Goal: Information Seeking & Learning: Stay updated

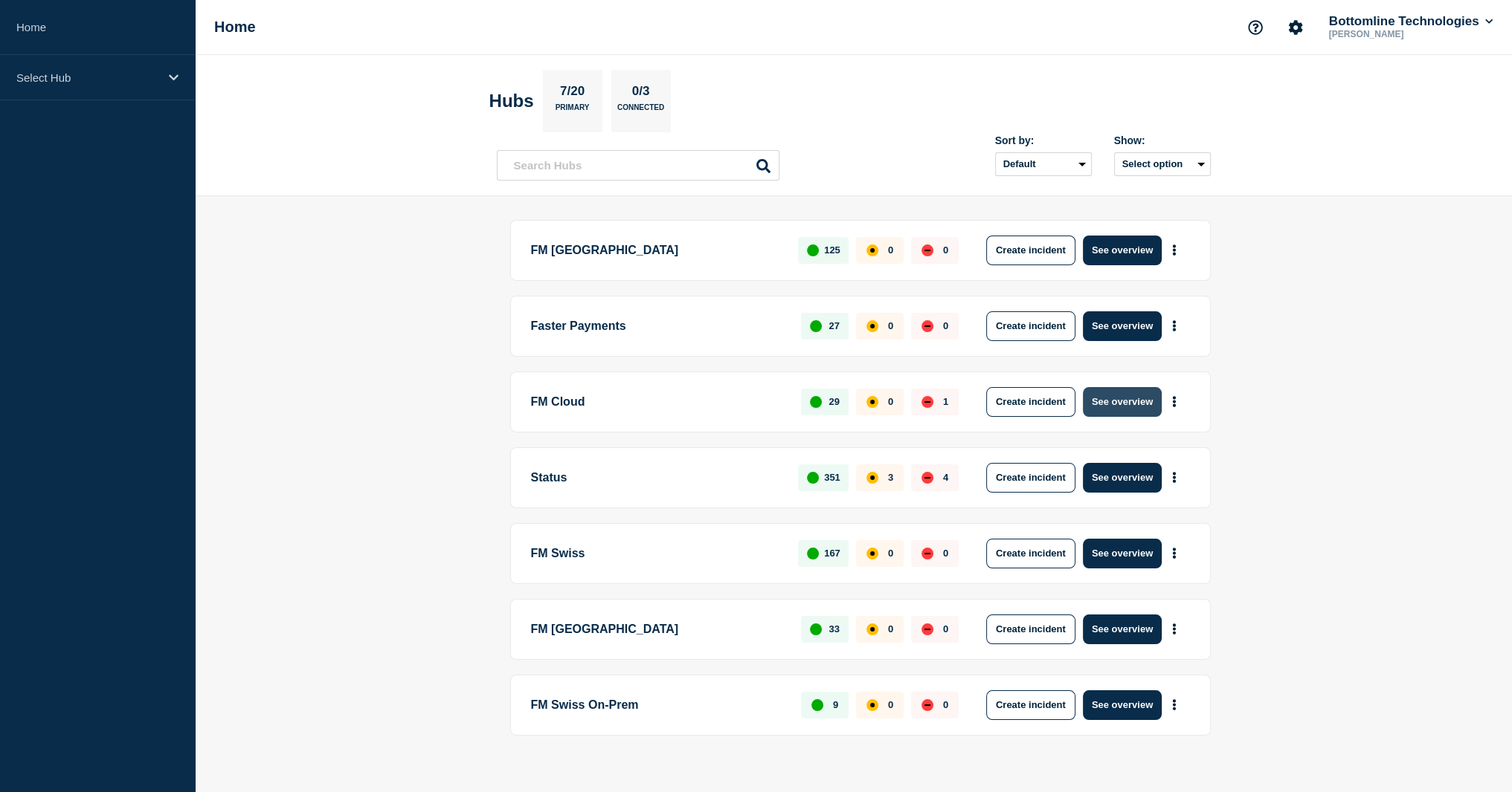
click at [1125, 393] on button "See overview" at bounding box center [1122, 402] width 79 height 30
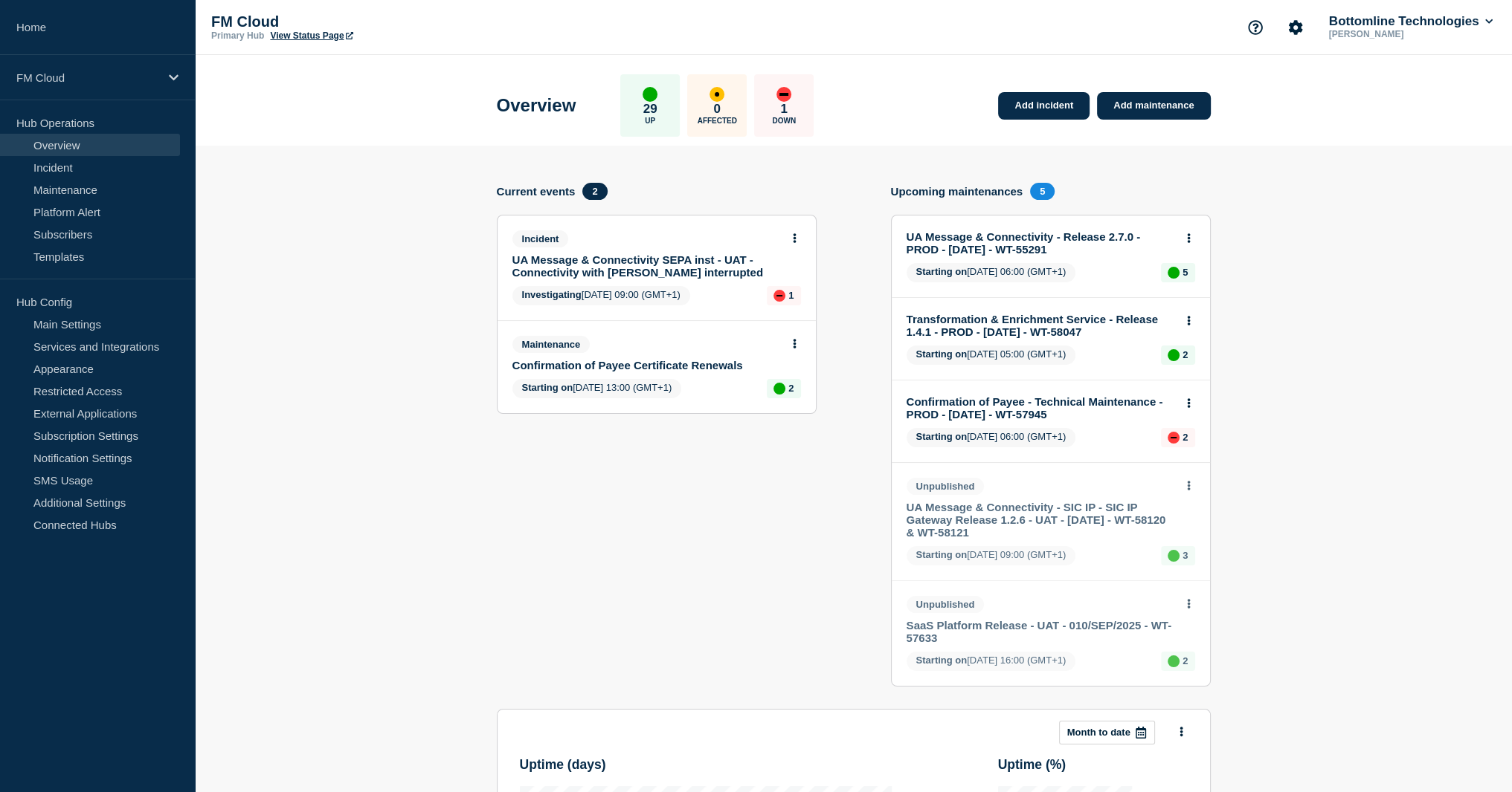
click at [766, 577] on section "Current events 2 Incident UA Message & Connectivity SEPA inst - UAT - Connectiv…" at bounding box center [655, 446] width 319 height 526
click at [961, 331] on link "Transformation & Enrichment Service - Release 1.4.1 - PROD - [DATE] - WT-58047" at bounding box center [1040, 325] width 268 height 25
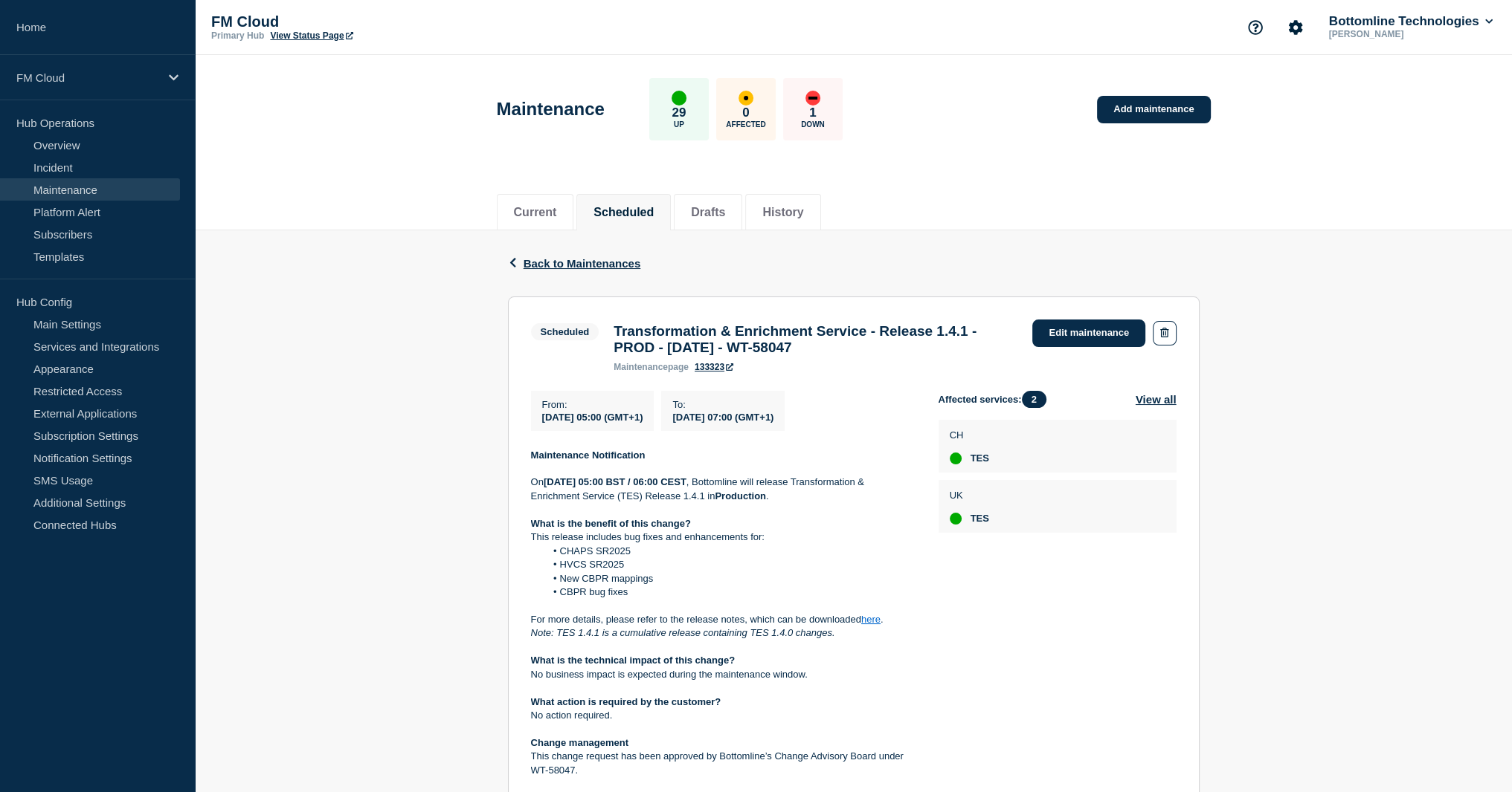
click at [538, 457] on p "Maintenance Notification" at bounding box center [722, 455] width 384 height 14
click at [539, 461] on strong "Maintenance Notification" at bounding box center [588, 454] width 115 height 11
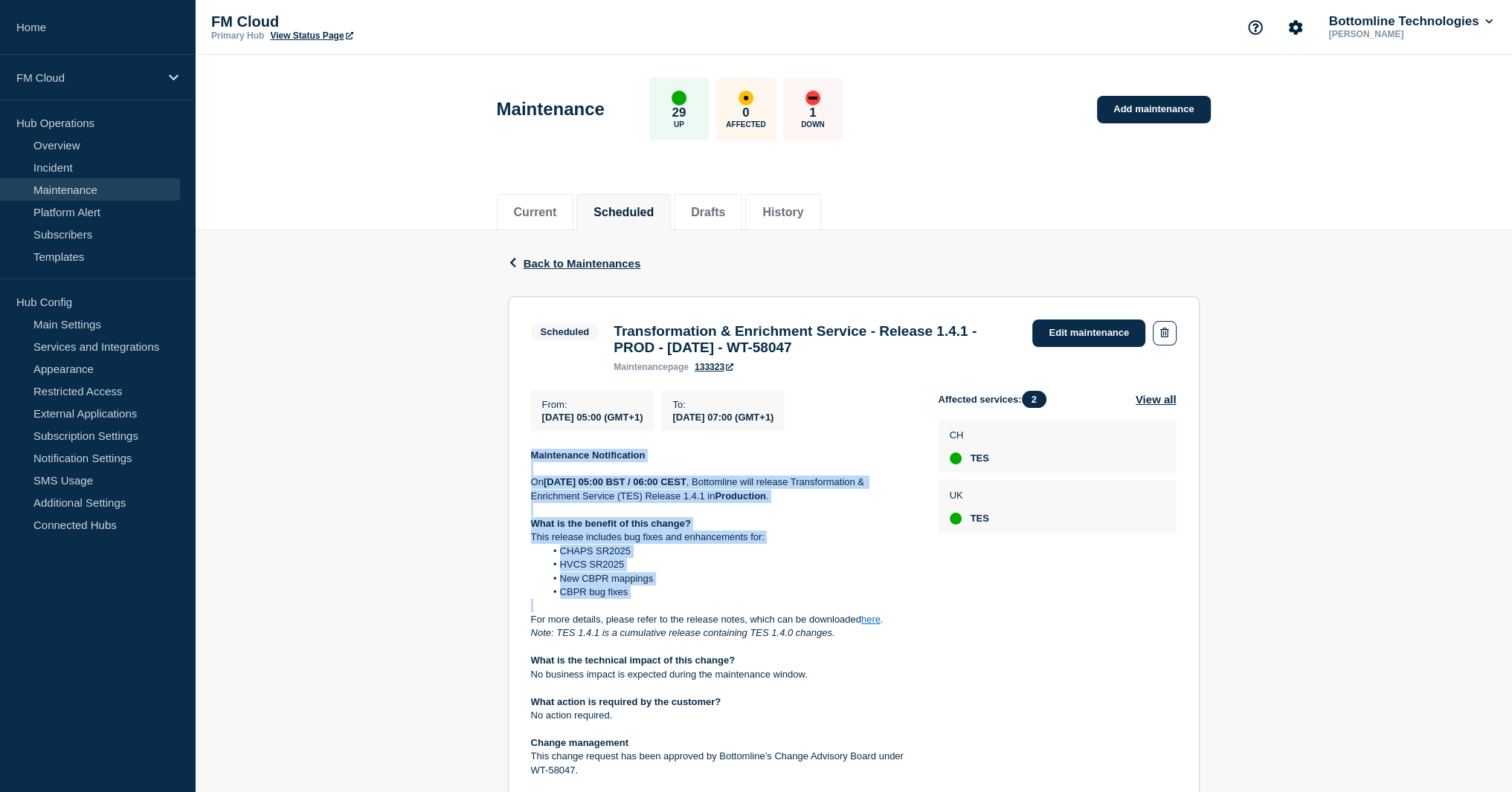
drag, startPoint x: 539, startPoint y: 465, endPoint x: 795, endPoint y: 609, distance: 293.7
click at [795, 609] on div "Maintenance Notification [DATE][DATE] 05:00 BST / 06:00 CEST , Bottomline will …" at bounding box center [722, 668] width 384 height 440
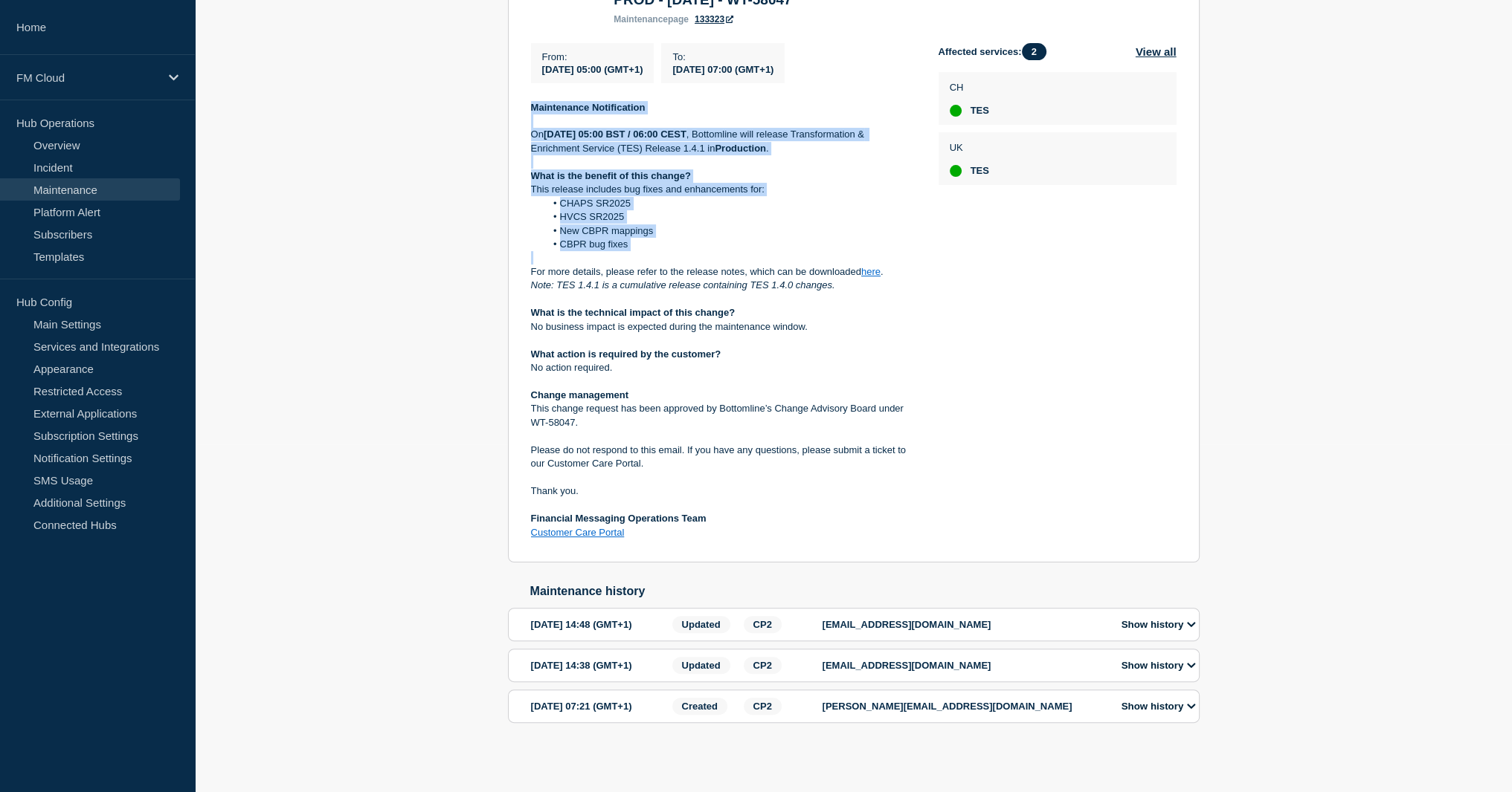
scroll to position [372, 0]
click at [1194, 711] on icon at bounding box center [1191, 707] width 9 height 10
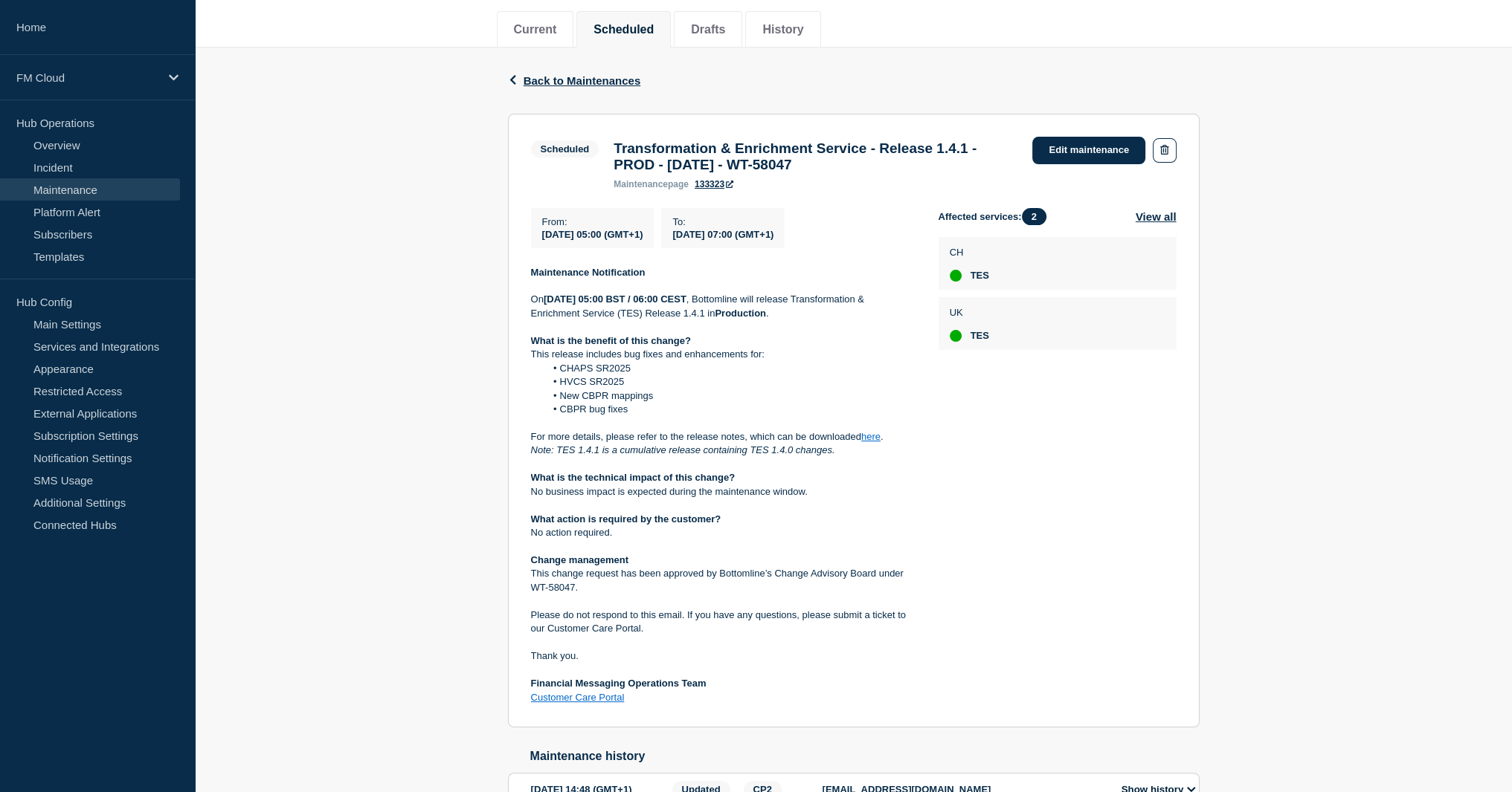
scroll to position [72, 0]
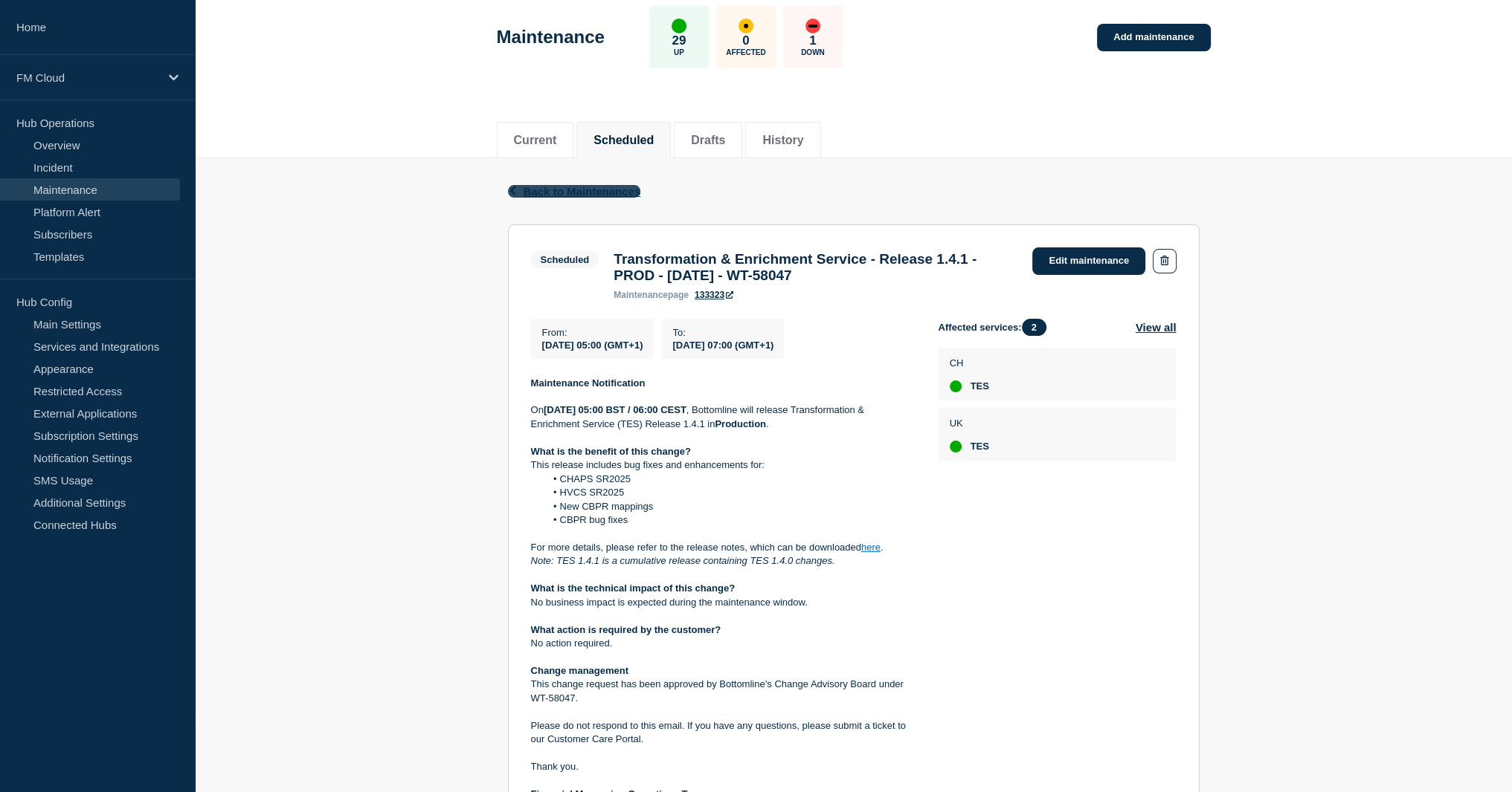
click at [543, 192] on span "Back to Maintenances" at bounding box center [582, 191] width 118 height 13
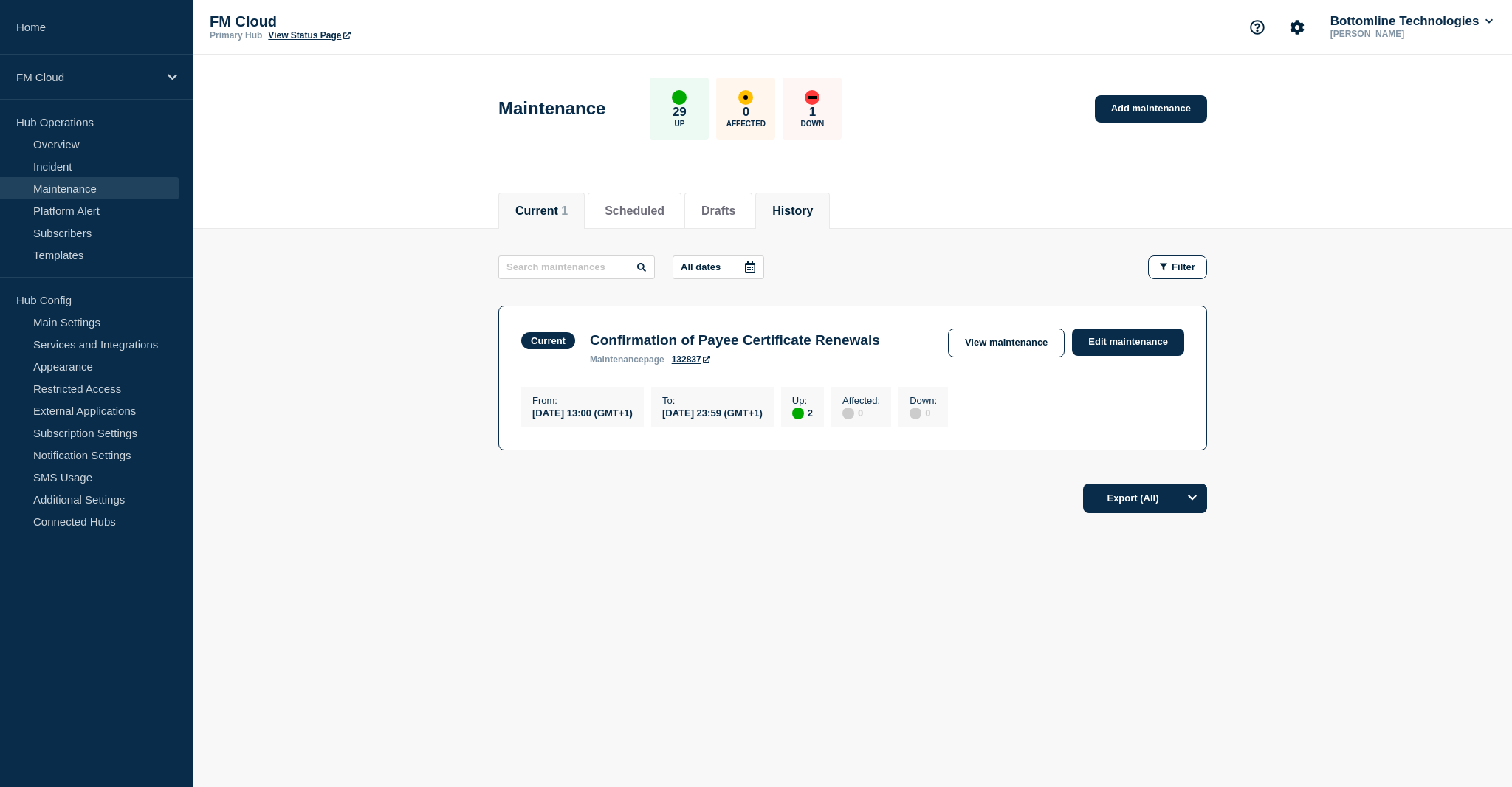
click at [796, 206] on button "History" at bounding box center [793, 211] width 40 height 14
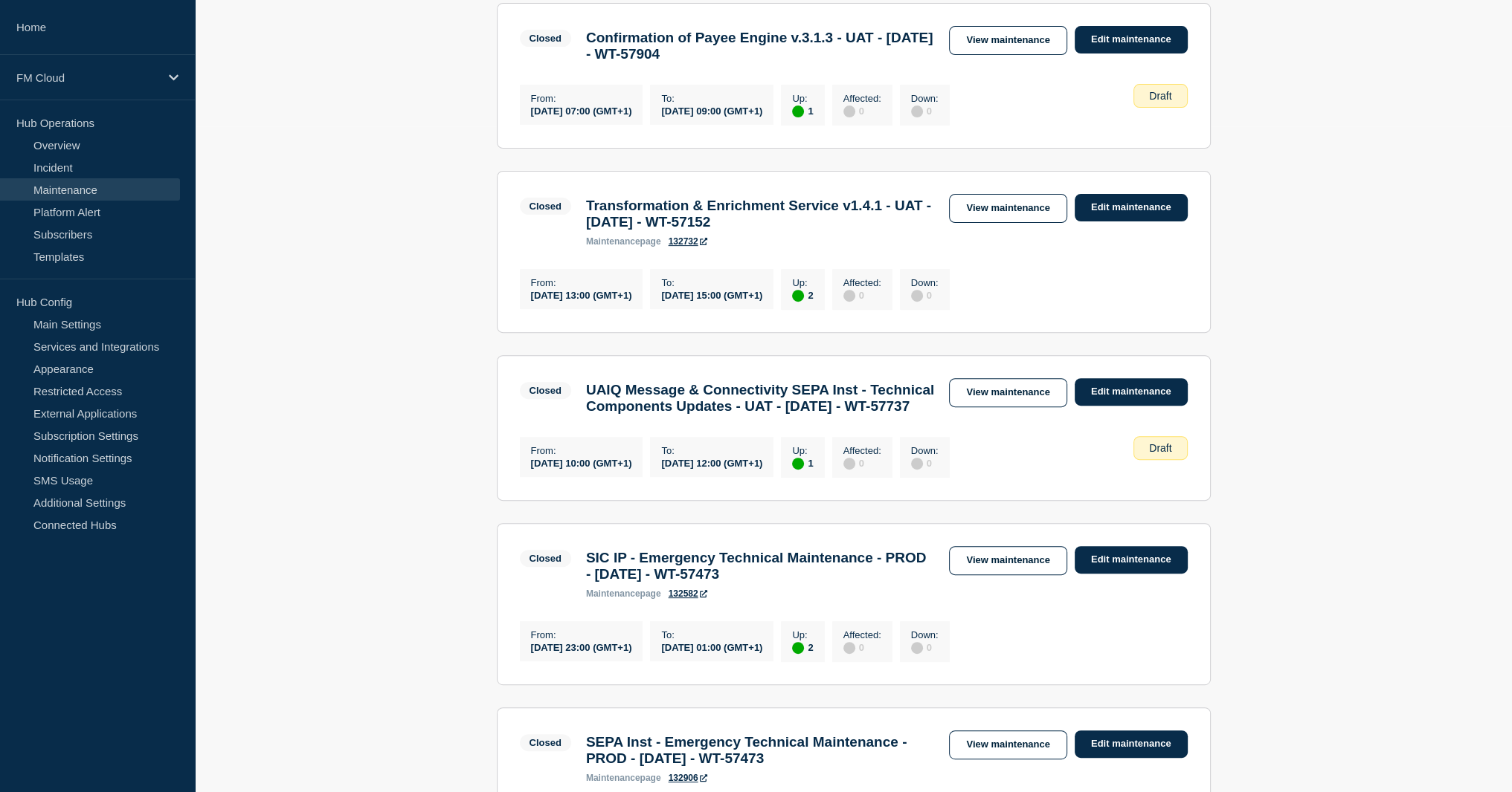
scroll to position [669, 0]
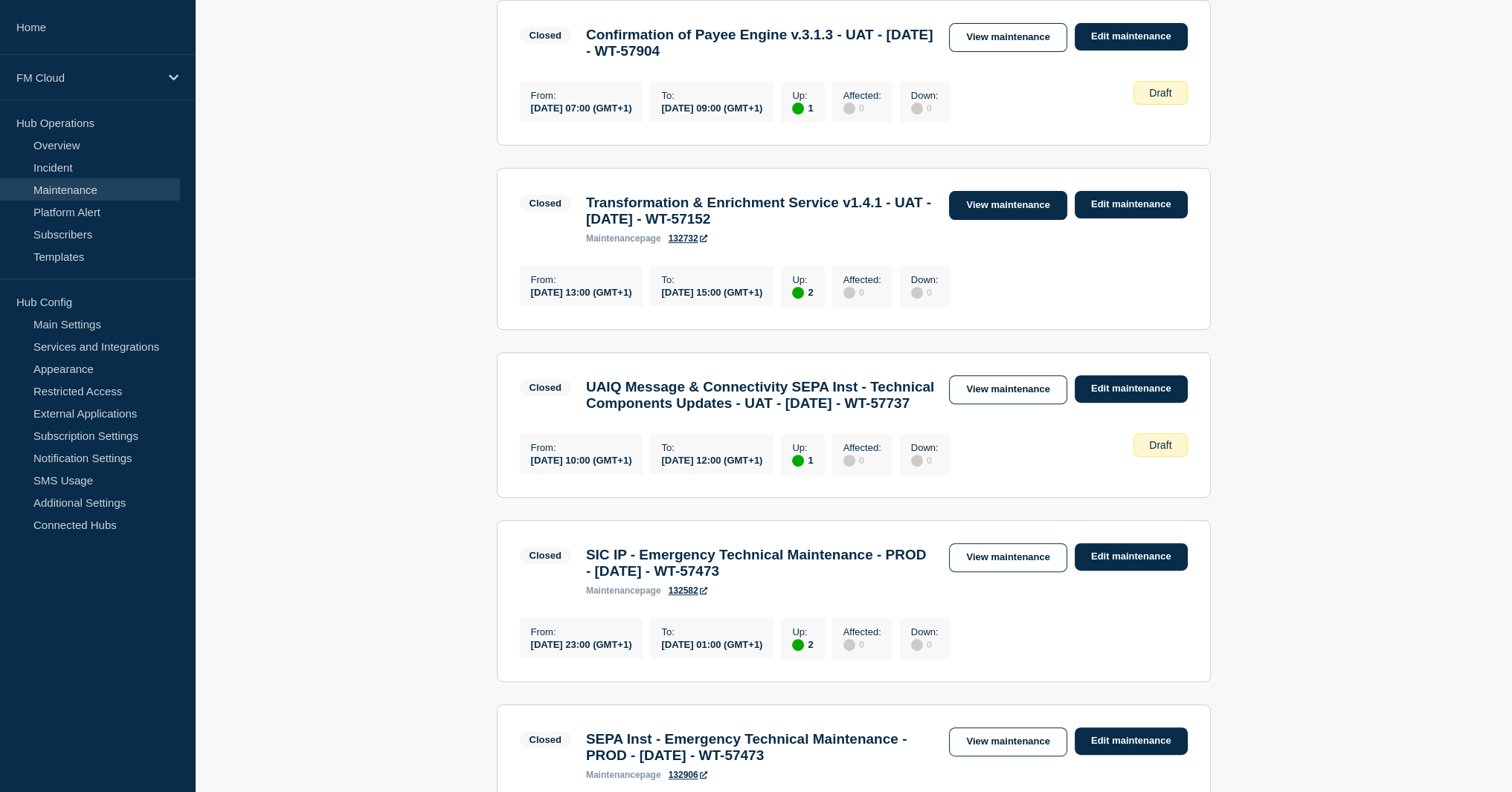
click at [1026, 220] on link "View maintenance" at bounding box center [1007, 206] width 118 height 29
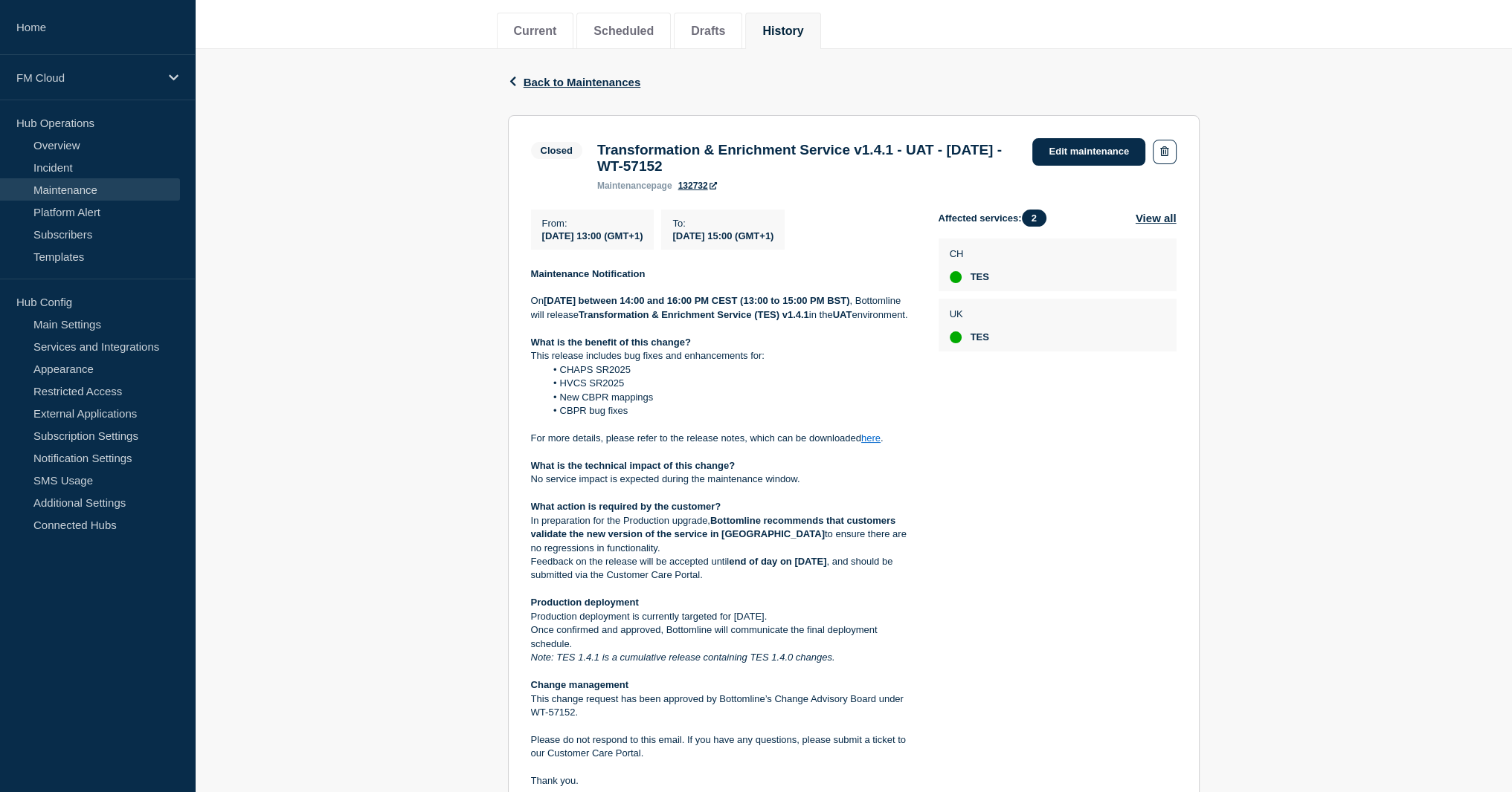
scroll to position [372, 0]
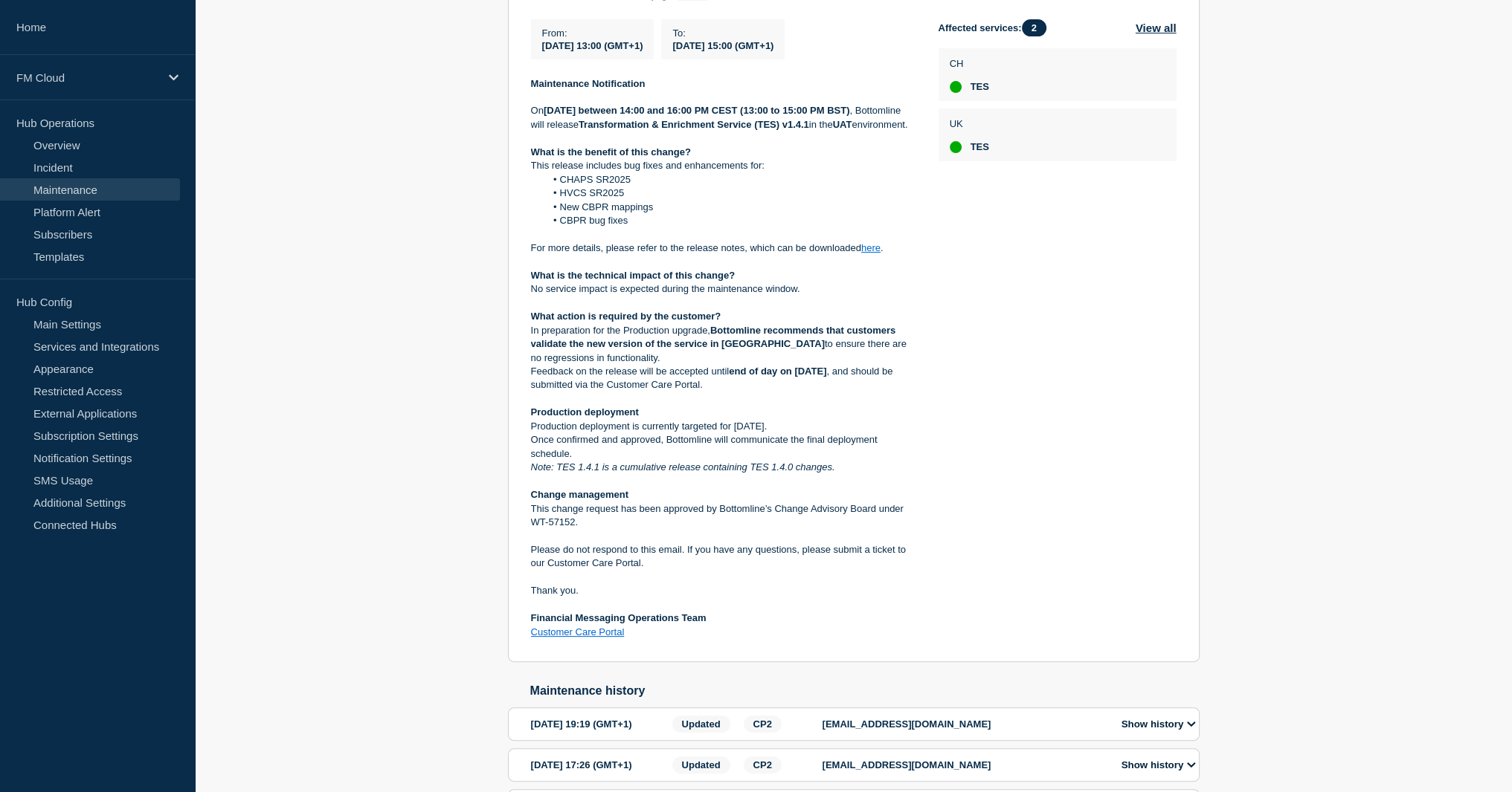
click at [538, 461] on p "Once confirmed and approved, Bottomline will communicate the final deployment s…" at bounding box center [722, 446] width 384 height 27
copy p "Once confirmed and approved, Bottomline will communicate the final deployment s…"
